Goal: Task Accomplishment & Management: Complete application form

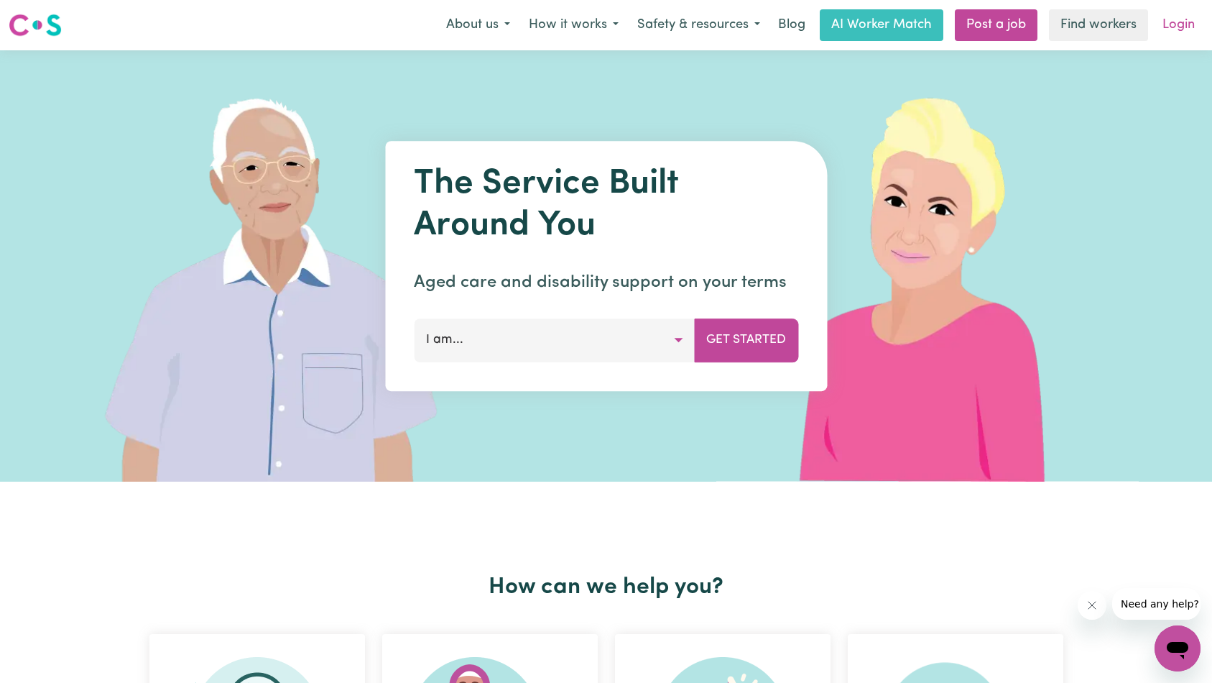
click at [1183, 27] on link "Login" at bounding box center [1179, 25] width 50 height 32
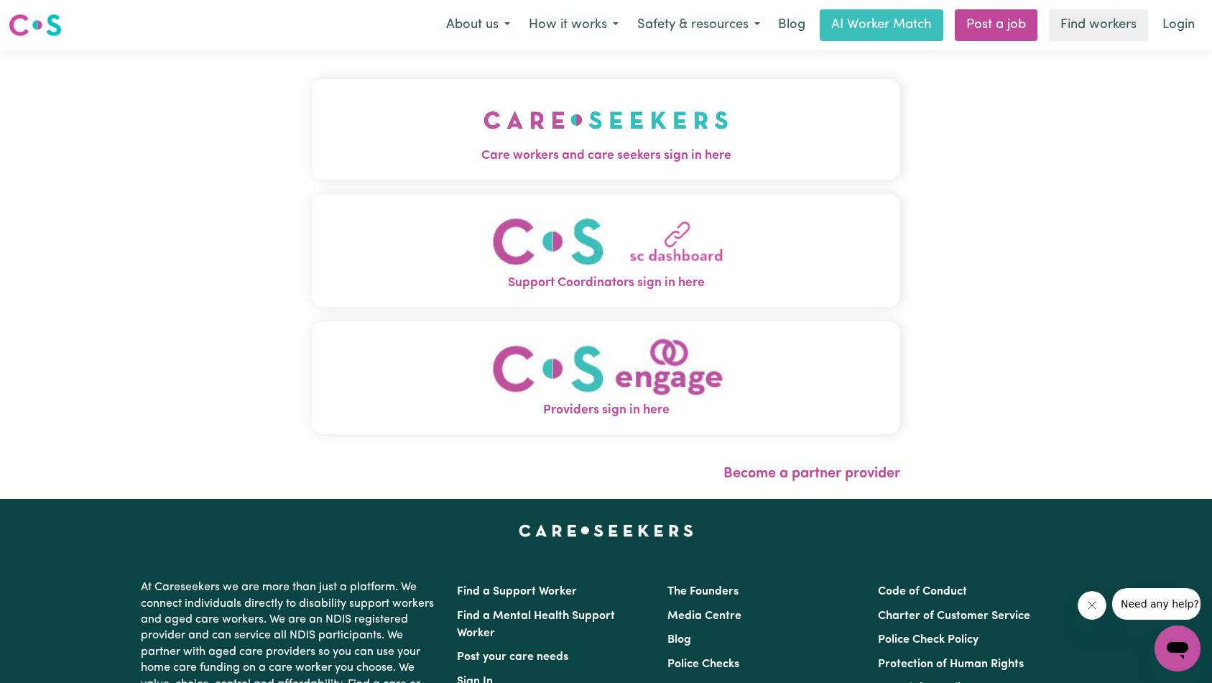
click at [484, 138] on img "Care workers and care seekers sign in here" at bounding box center [606, 119] width 245 height 53
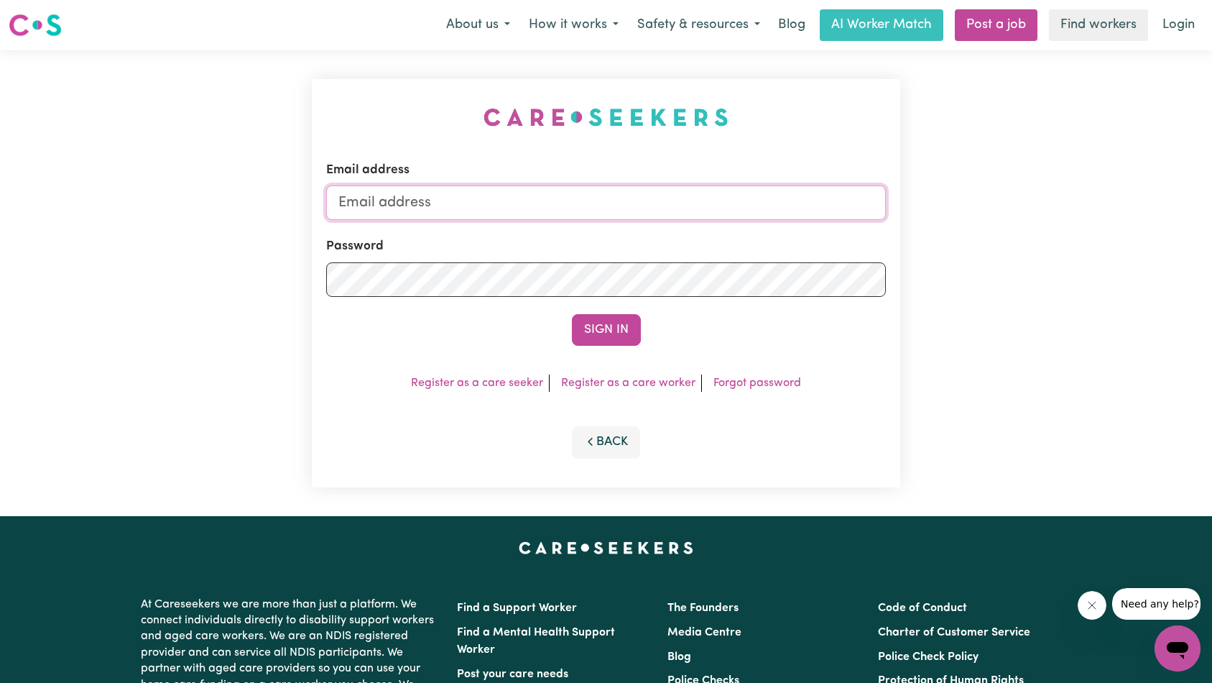
click at [634, 199] on input "Email address" at bounding box center [606, 202] width 561 height 34
type input "superuser~[EMAIL_ADDRESS][DOMAIN_NAME]"
click at [602, 325] on button "Sign In" at bounding box center [606, 330] width 69 height 32
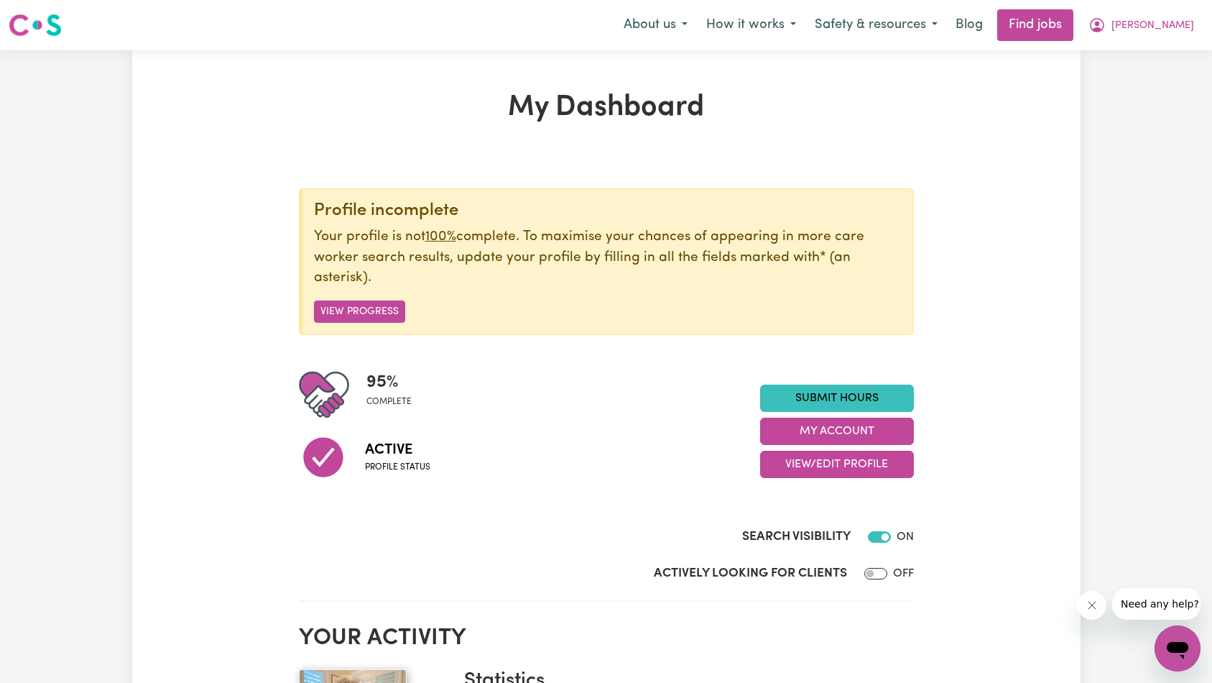
scroll to position [81, 0]
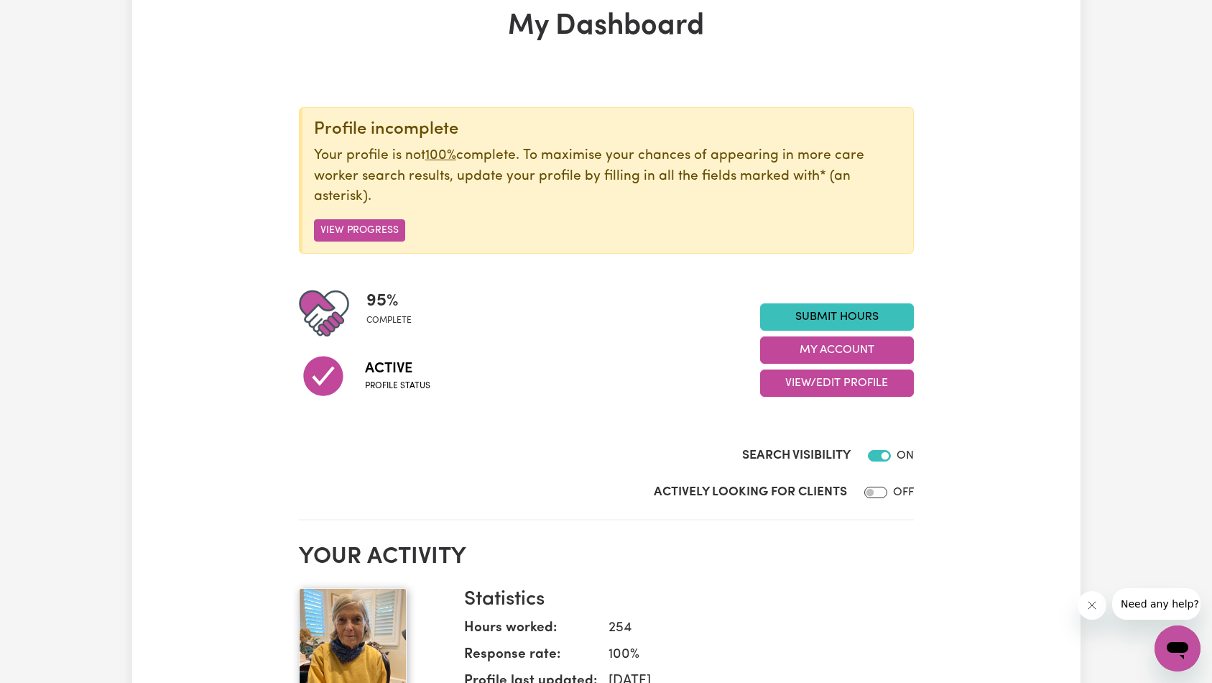
click at [1090, 611] on button "Close message from company" at bounding box center [1091, 605] width 29 height 29
click at [857, 316] on link "Submit Hours" at bounding box center [837, 316] width 154 height 27
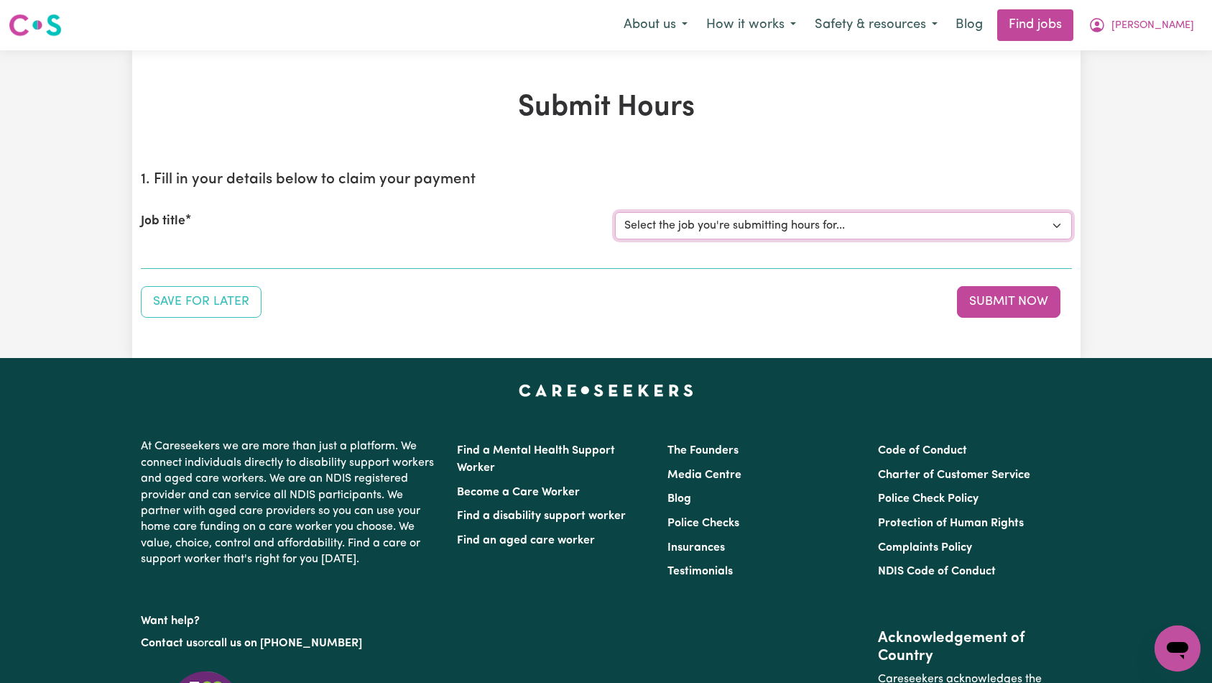
click at [878, 224] on select "Select the job you're submitting hours for... [[PERSON_NAME]] [DEMOGRAPHIC_DATA…" at bounding box center [843, 225] width 457 height 27
select select "14272"
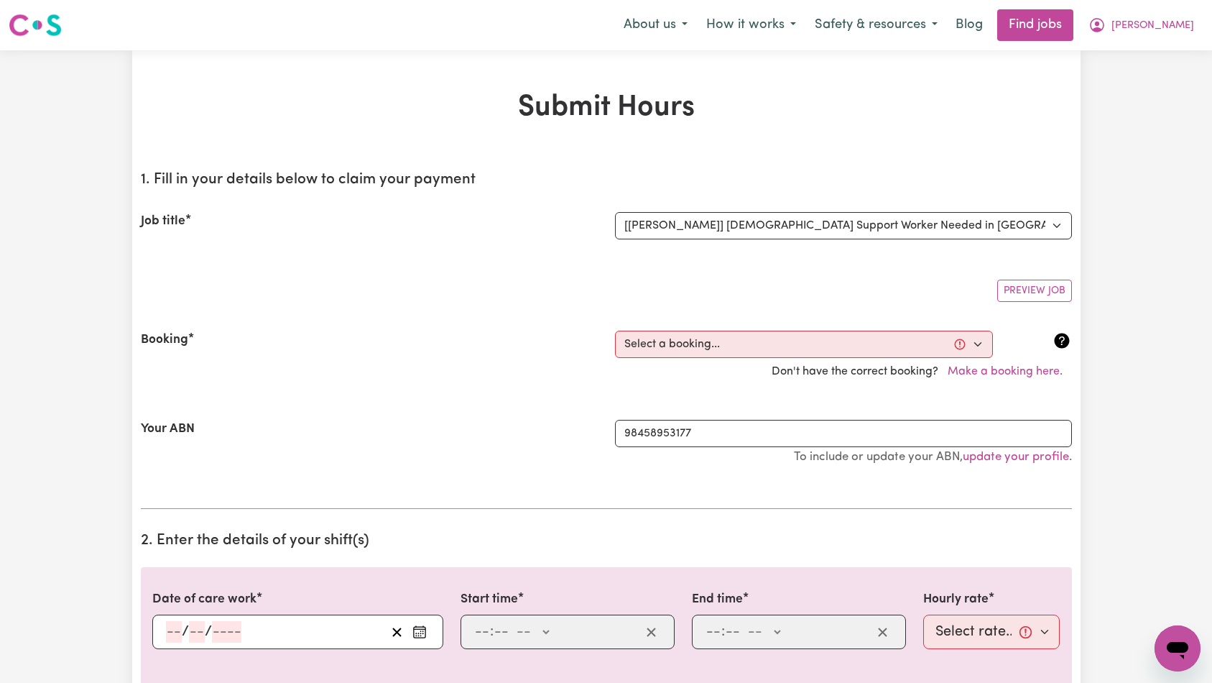
scroll to position [93, 0]
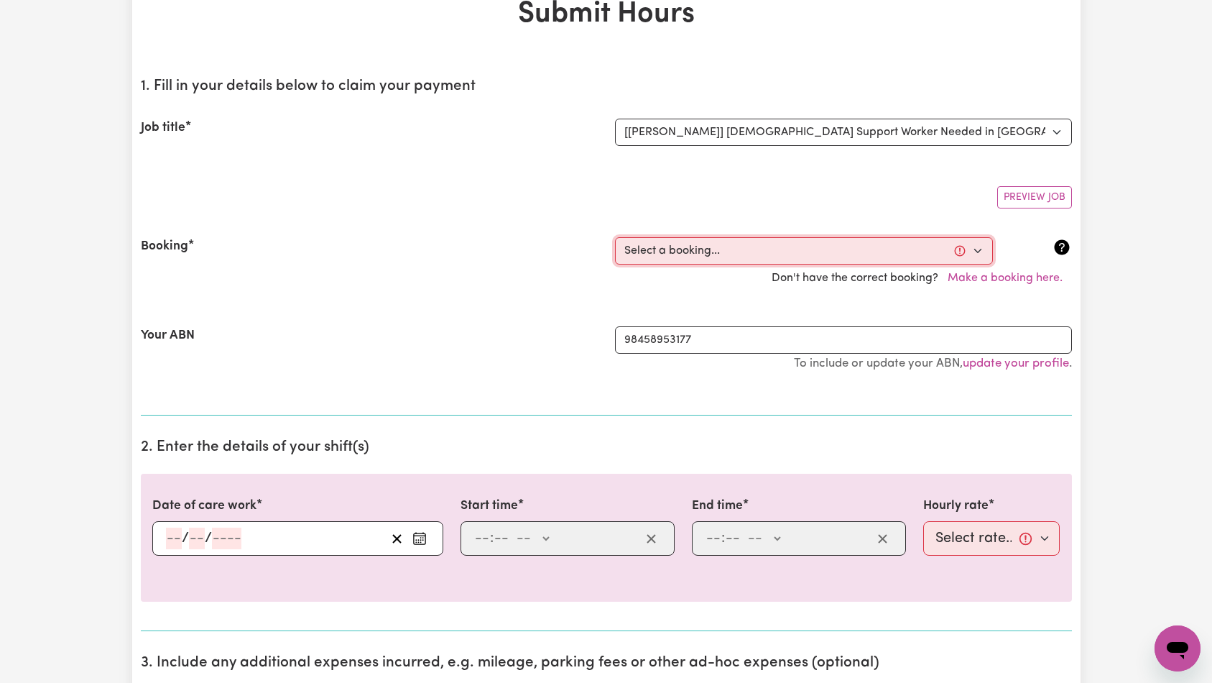
click at [805, 249] on select "Select a booking... [DATE] 10:30am to 1:00pm (ONE-OFF) [DATE] 10:30am to 01:00p…" at bounding box center [804, 250] width 378 height 27
select select "354857"
type input "[DATE]"
type input "22"
type input "8"
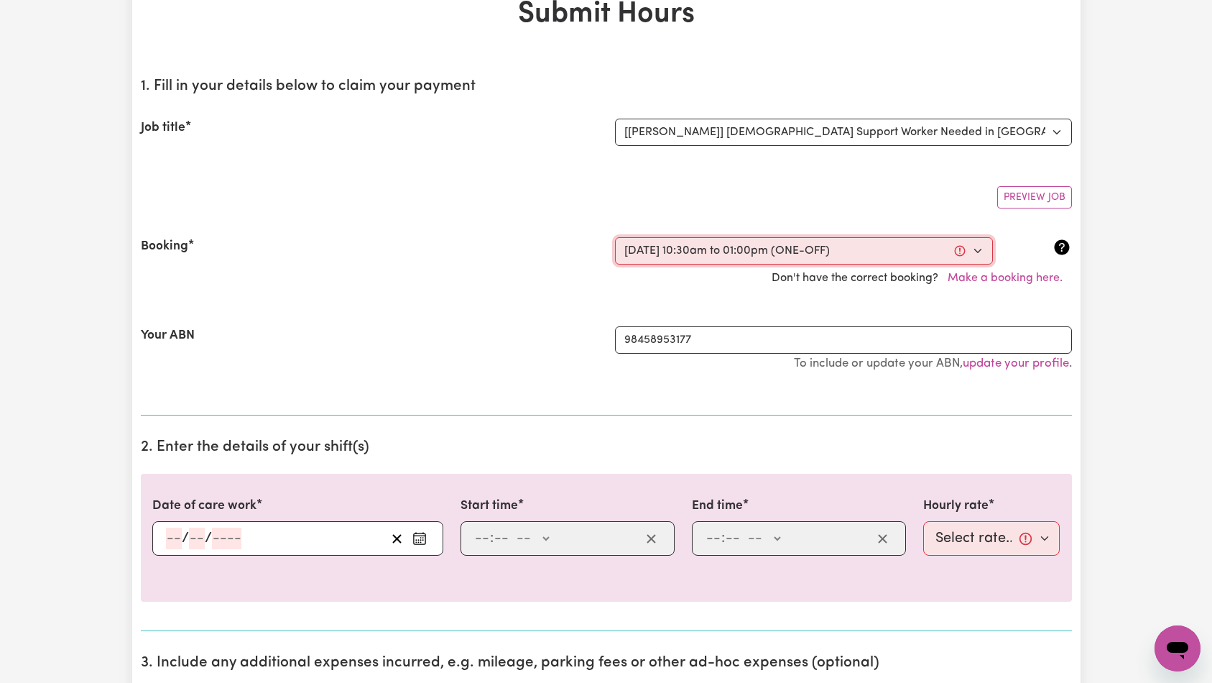
type input "2025"
type input "10:30"
type input "10"
type input "30"
select select "am"
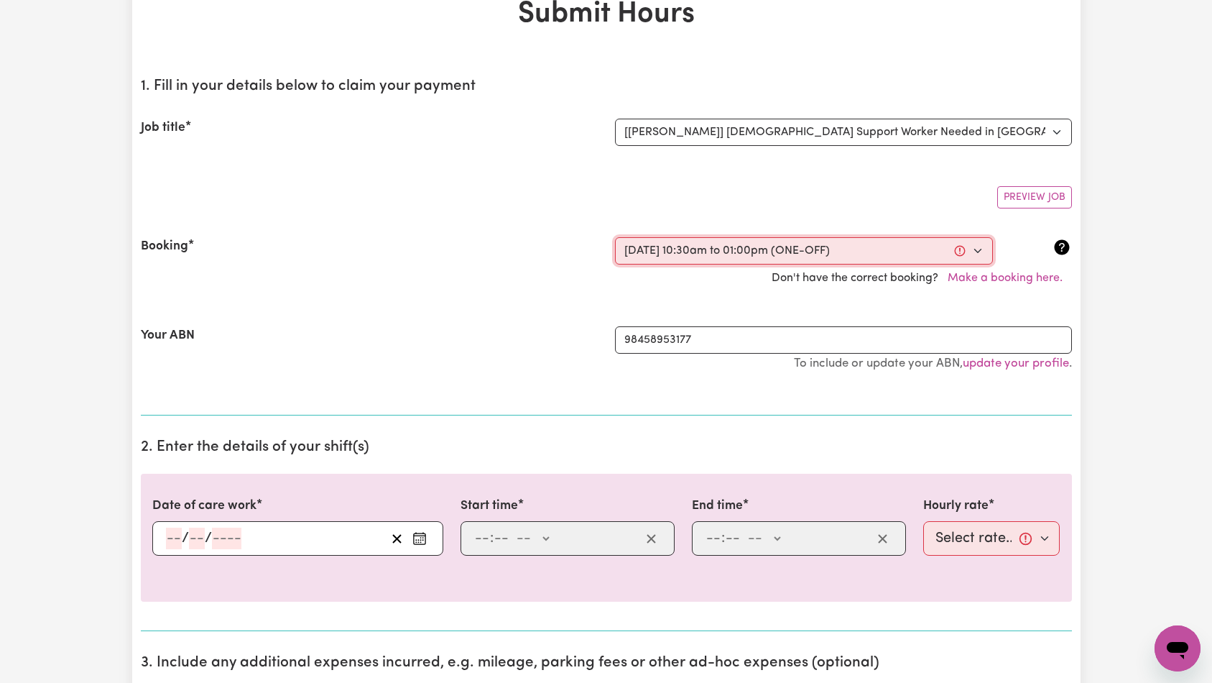
type input "13:00"
type input "1"
type input "0"
select select "pm"
select select "45-Weekday"
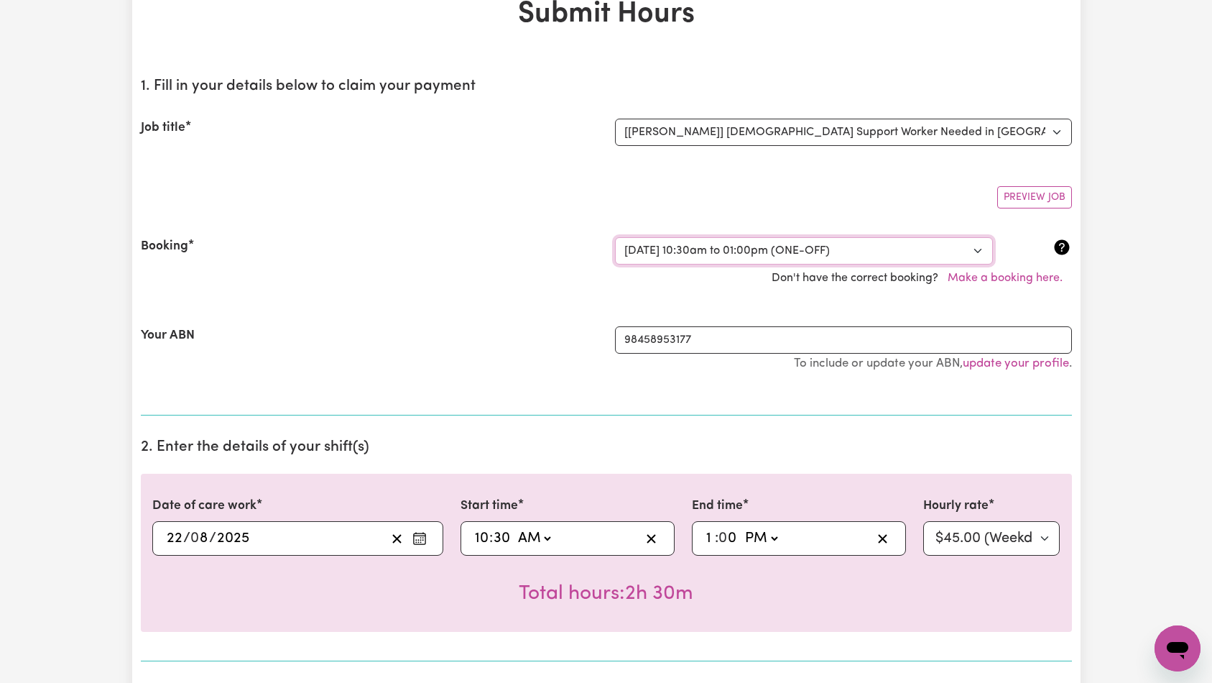
scroll to position [259, 0]
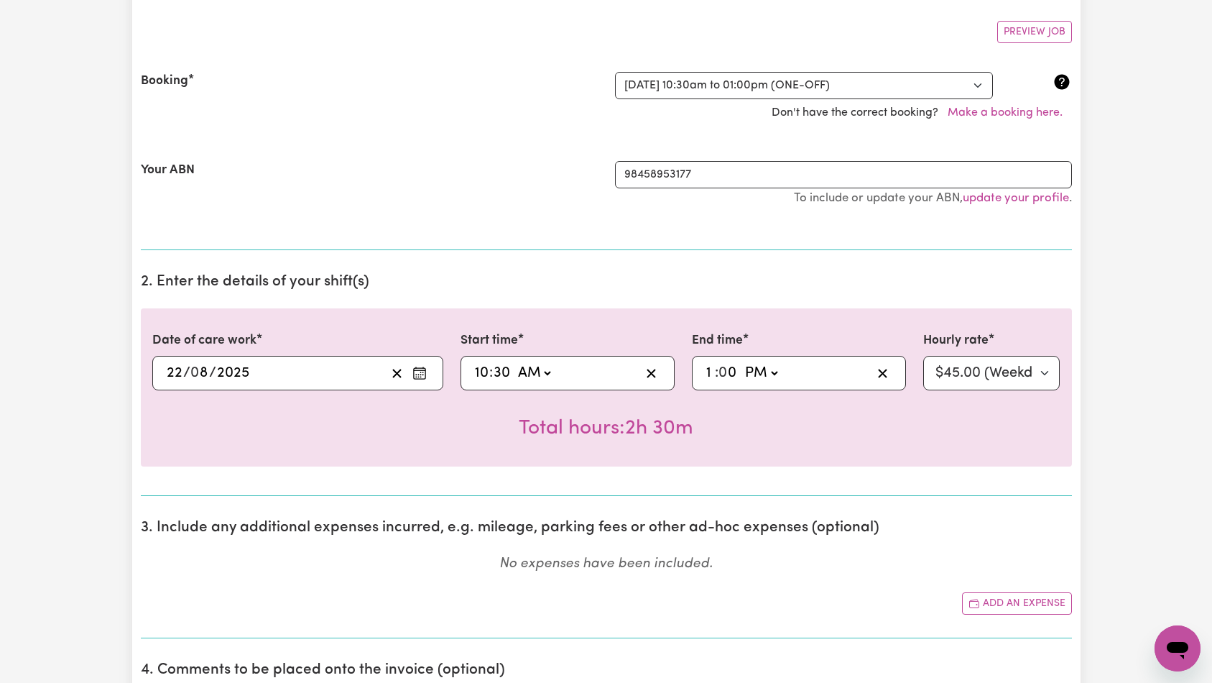
click at [479, 369] on input "10" at bounding box center [481, 373] width 15 height 22
type input "08:30"
type input "8"
type input "23:00"
type input "11"
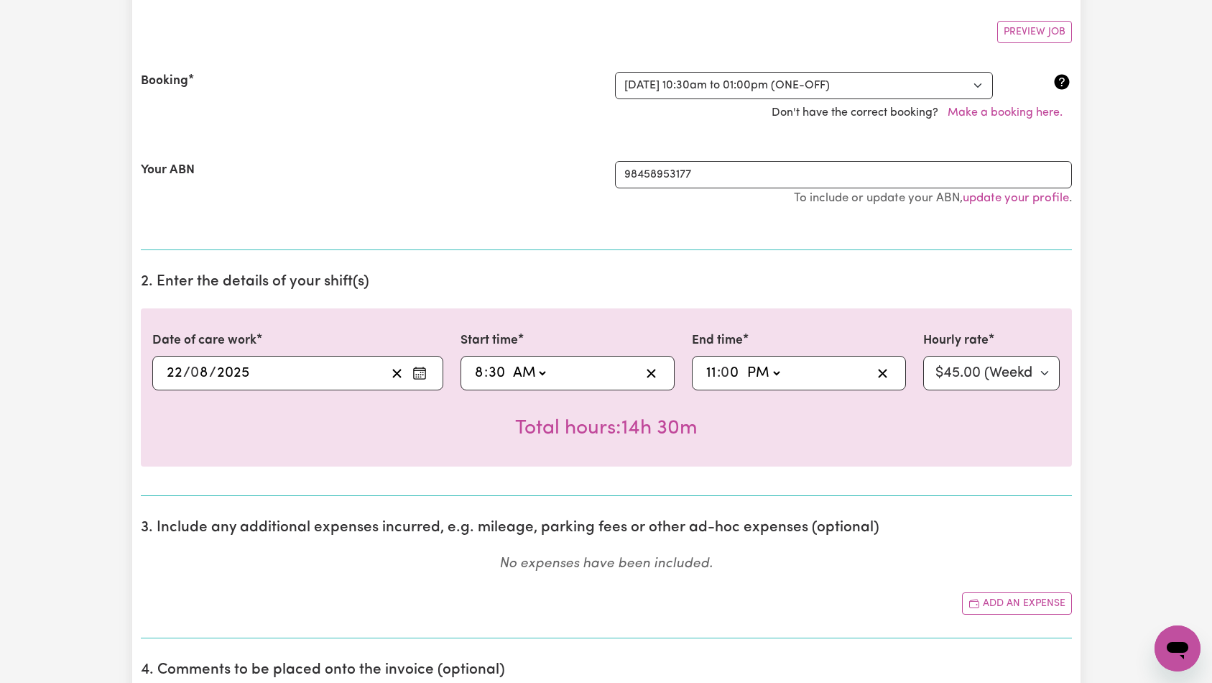
click at [764, 376] on select "AM PM" at bounding box center [763, 373] width 39 height 22
select select "am"
type input "11:00"
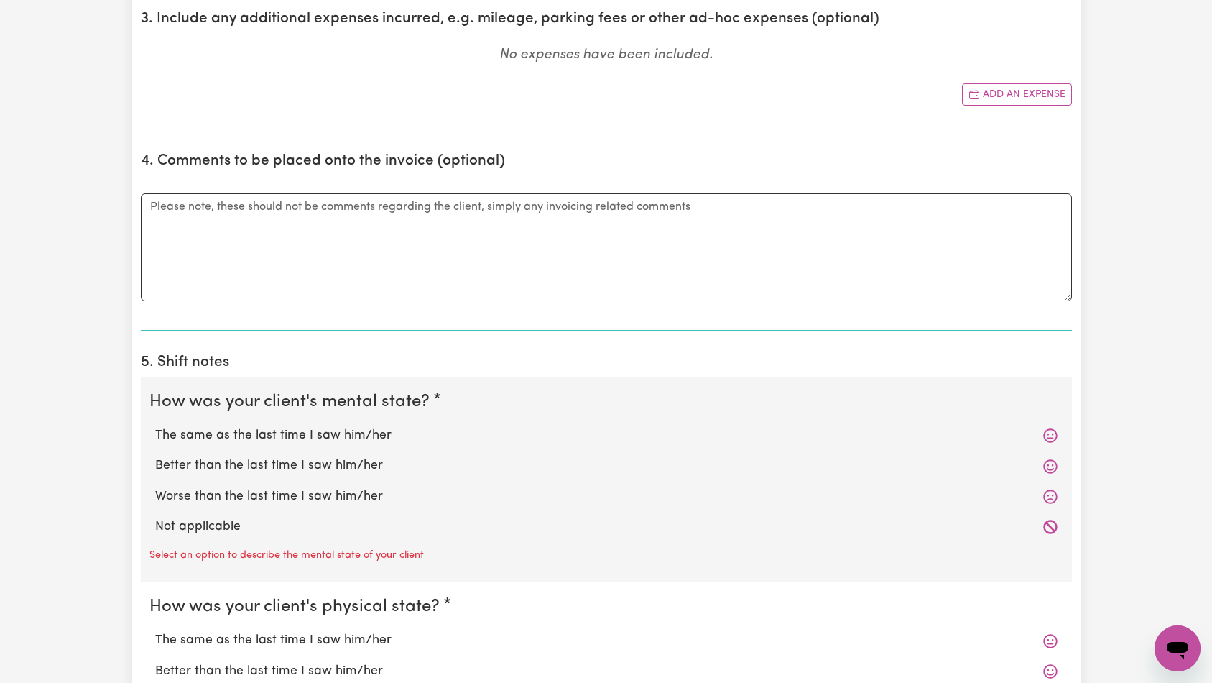
click at [226, 525] on label "Not applicable" at bounding box center [606, 526] width 903 height 19
click at [155, 517] on input "Not applicable" at bounding box center [155, 517] width 1 height 1
radio input "true"
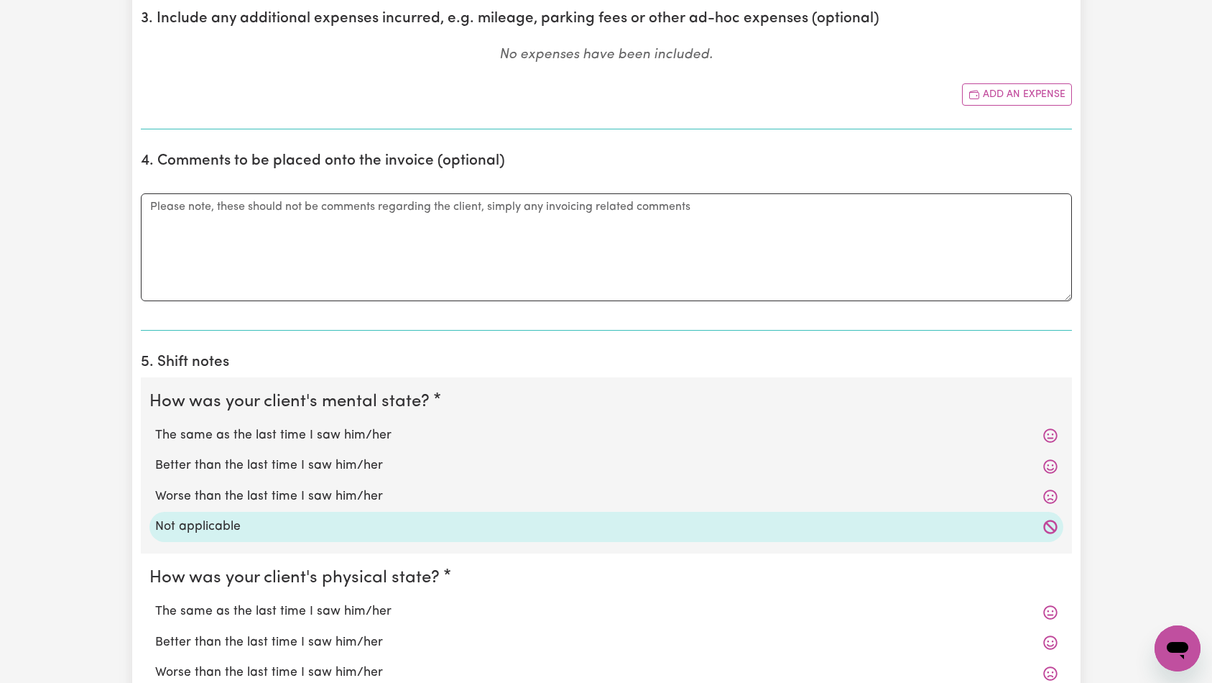
scroll to position [1078, 0]
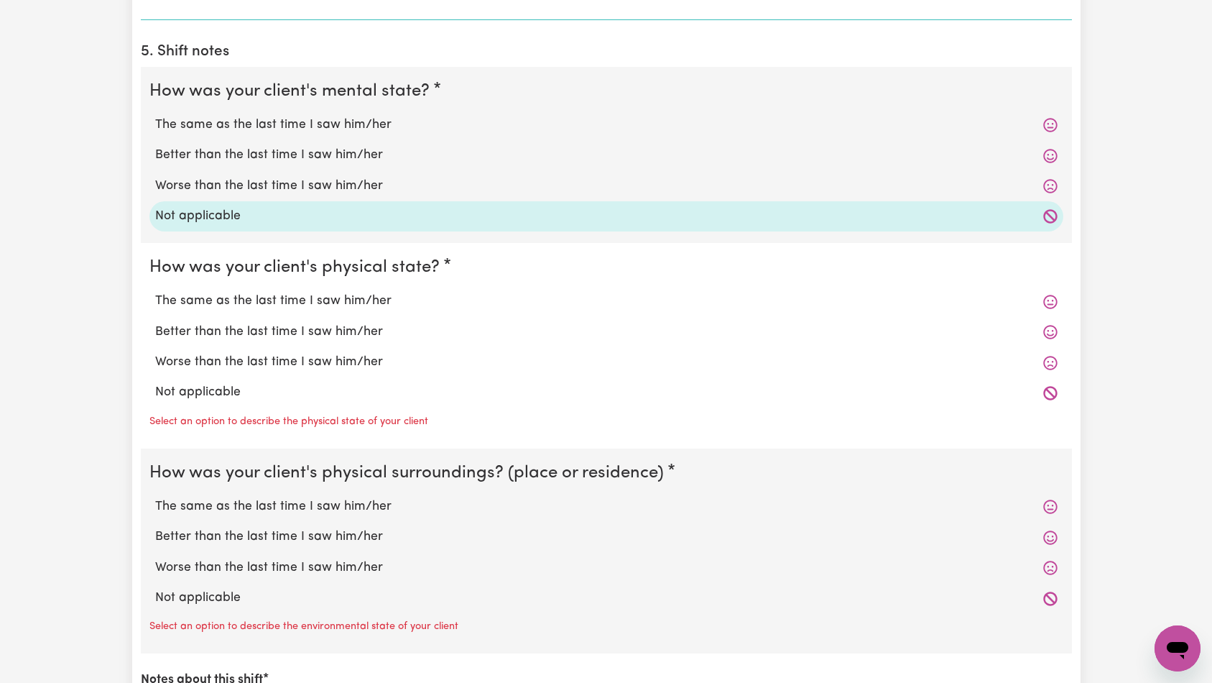
click at [221, 399] on label "Not applicable" at bounding box center [606, 392] width 903 height 19
click at [155, 383] on input "Not applicable" at bounding box center [155, 382] width 1 height 1
radio input "true"
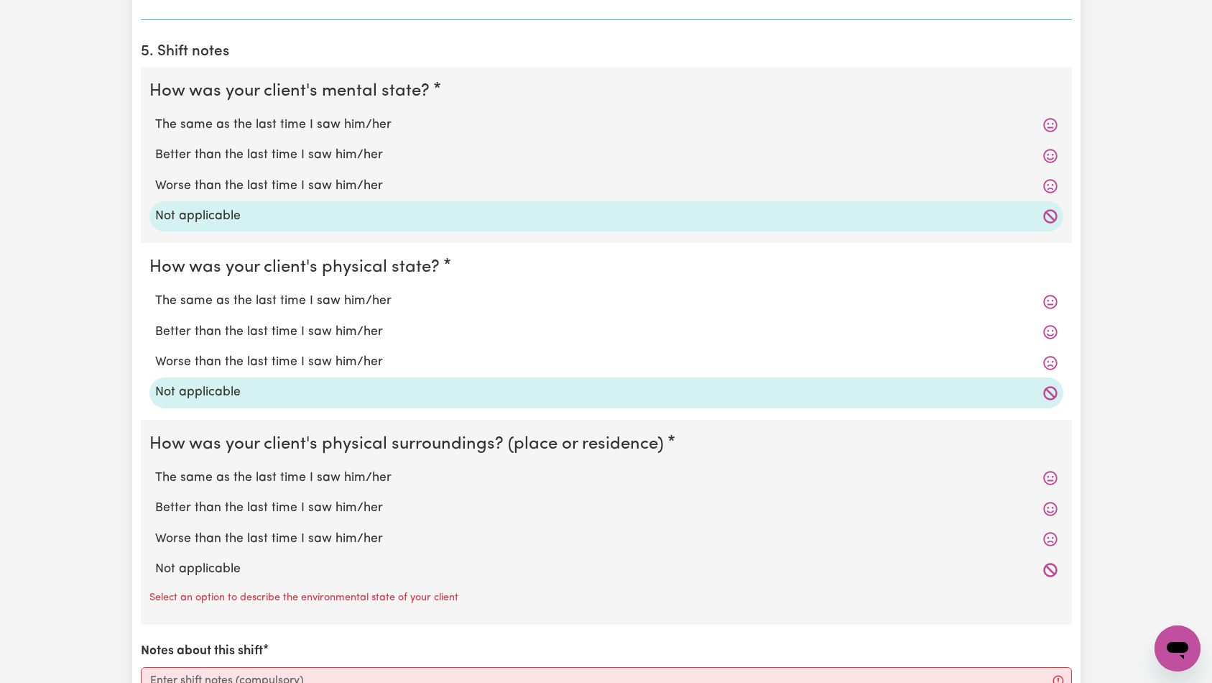
scroll to position [1509, 0]
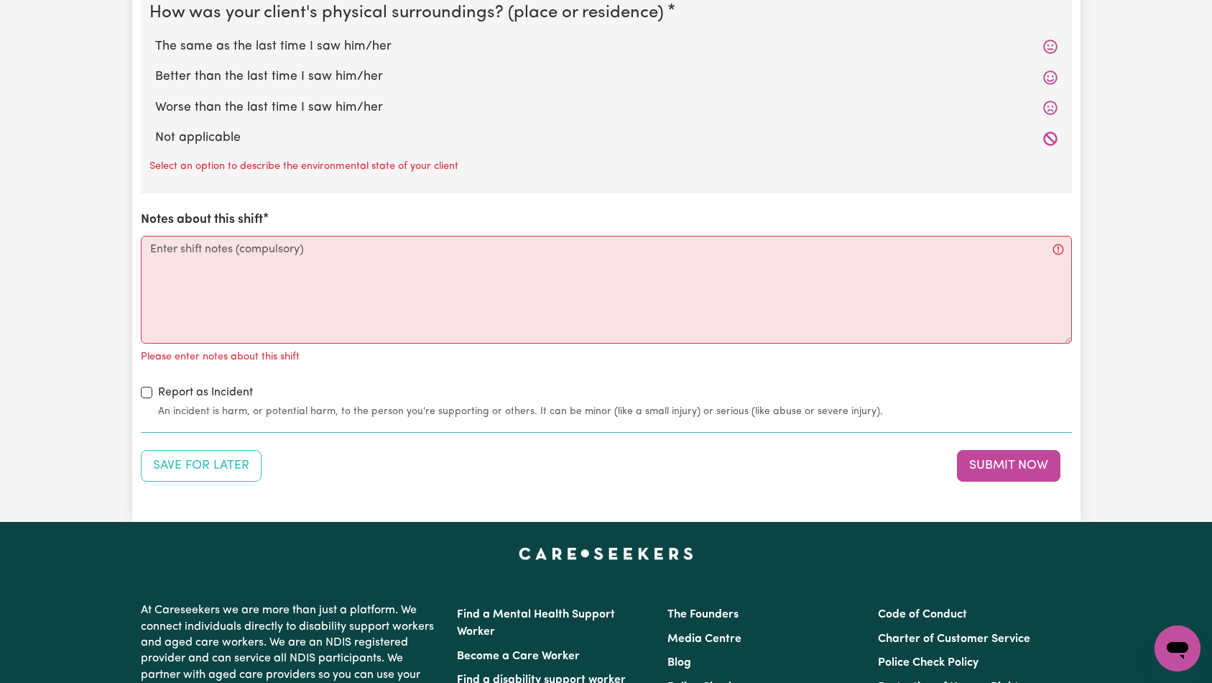
drag, startPoint x: 210, startPoint y: 128, endPoint x: 260, endPoint y: 271, distance: 151.6
click at [210, 127] on div "Not applicable" at bounding box center [606, 138] width 914 height 30
click at [218, 128] on div "Not applicable" at bounding box center [606, 138] width 914 height 30
click at [180, 129] on label "Not applicable" at bounding box center [606, 138] width 903 height 19
click at [155, 129] on input "Not applicable" at bounding box center [155, 128] width 1 height 1
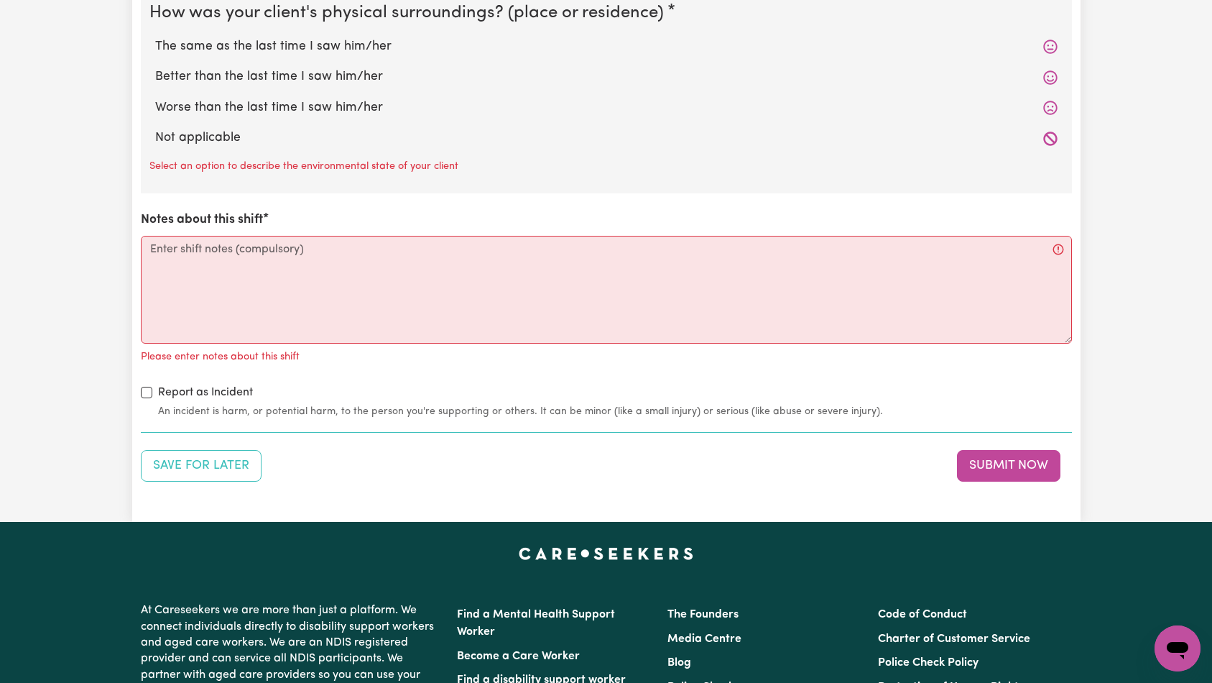
radio input "true"
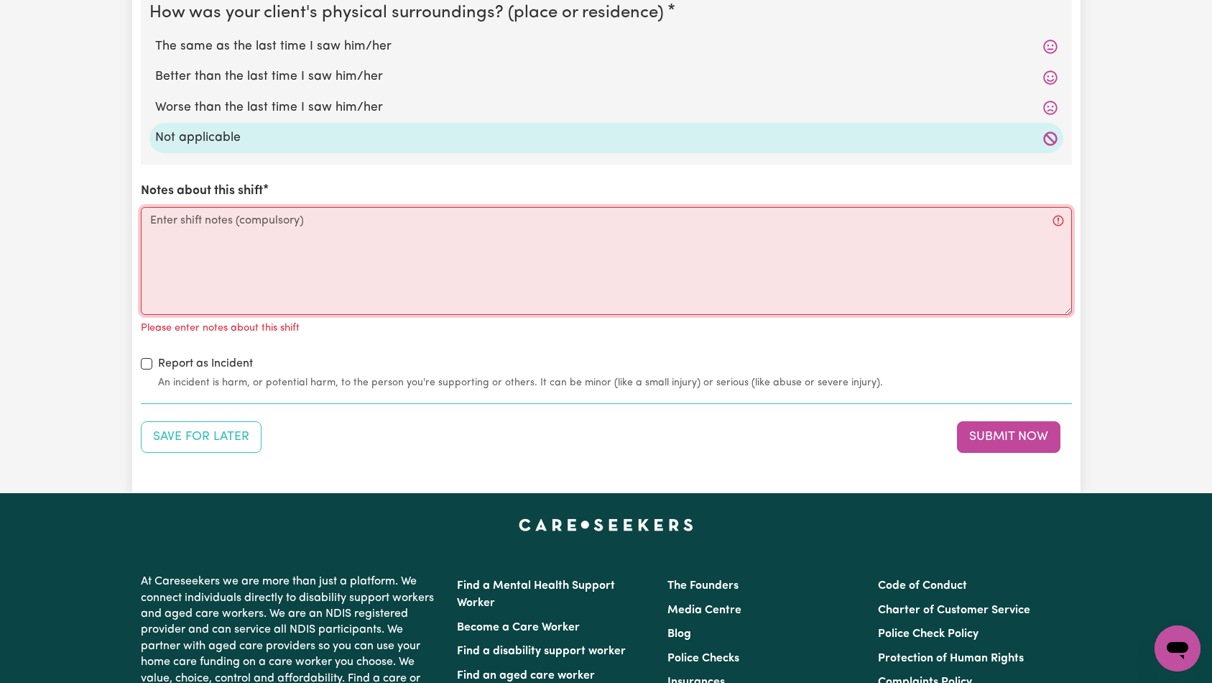
click at [233, 270] on textarea "Notes about this shift" at bounding box center [606, 261] width 931 height 108
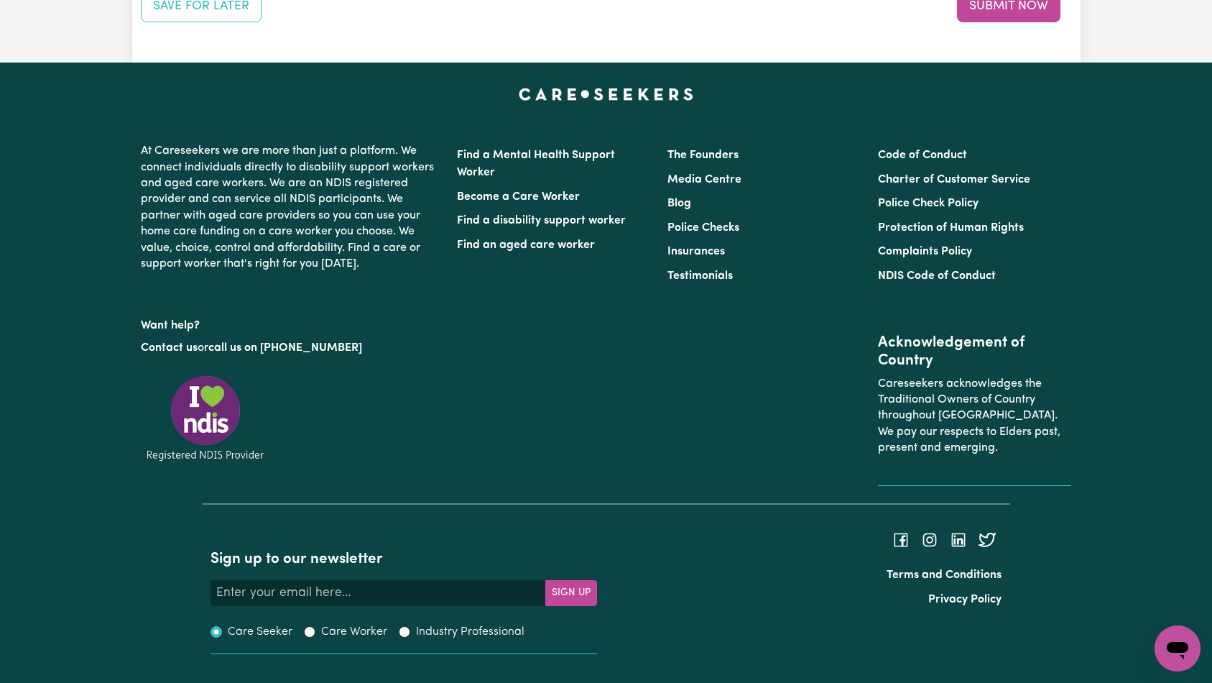
scroll to position [1613, 0]
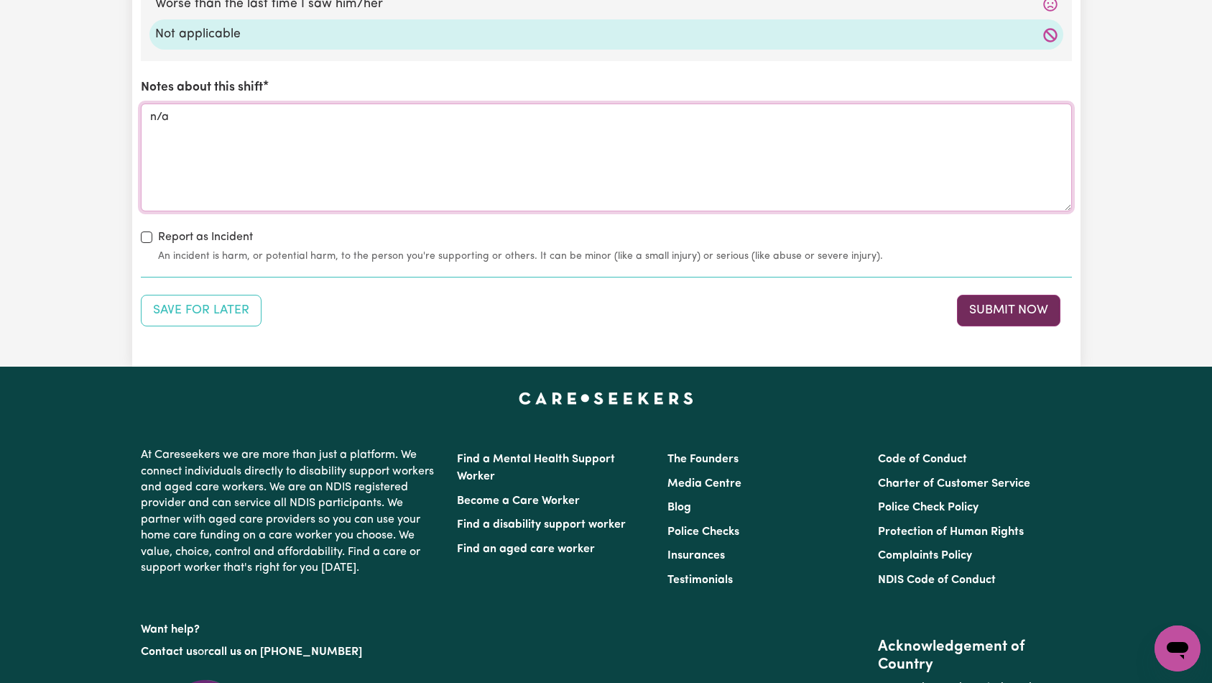
type textarea "n/a"
click at [1027, 313] on button "Submit Now" at bounding box center [1008, 311] width 103 height 32
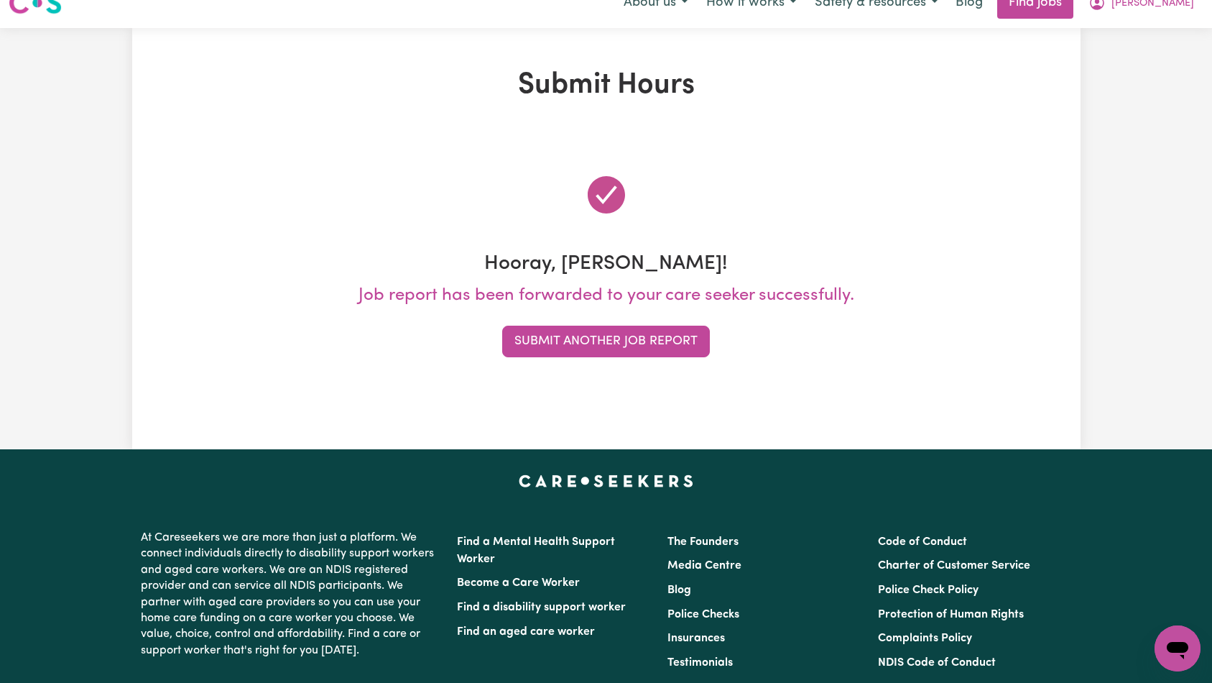
scroll to position [0, 0]
